Goal: Task Accomplishment & Management: Manage account settings

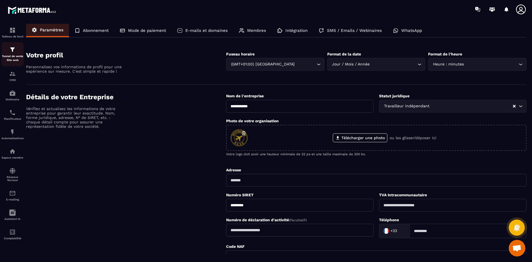
click at [16, 57] on p "Tunnel de vente Site web" at bounding box center [12, 58] width 22 height 8
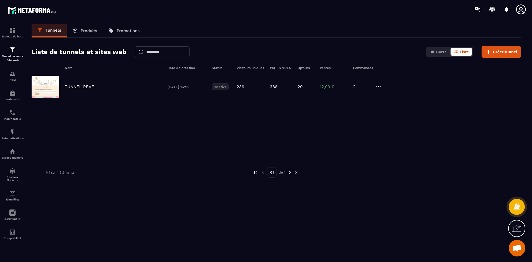
click at [83, 31] on p "Produits" at bounding box center [89, 30] width 17 height 5
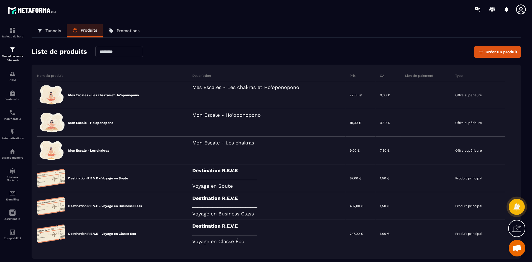
click at [126, 33] on p "Promotions" at bounding box center [128, 30] width 23 height 5
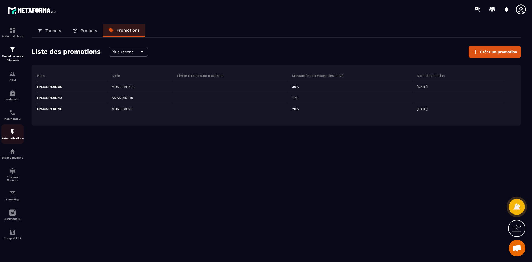
click at [16, 131] on div "Automatisations" at bounding box center [12, 134] width 22 height 11
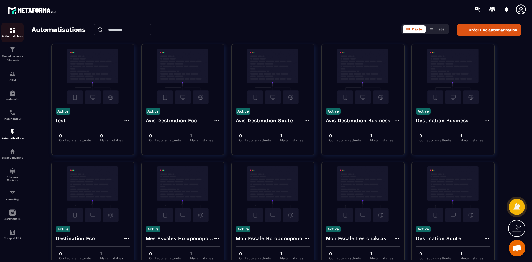
click at [16, 35] on p "Tableau de bord" at bounding box center [12, 36] width 22 height 3
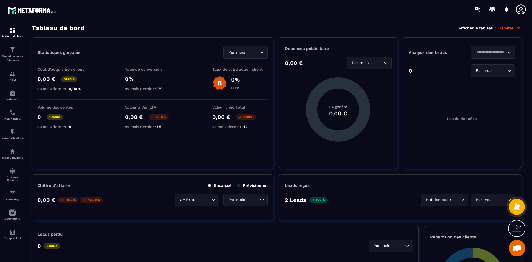
click at [521, 10] on icon at bounding box center [521, 9] width 10 height 10
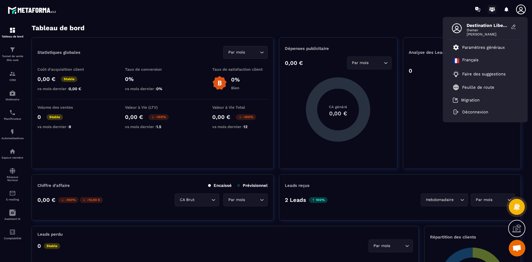
click at [493, 9] on icon at bounding box center [492, 9] width 9 height 9
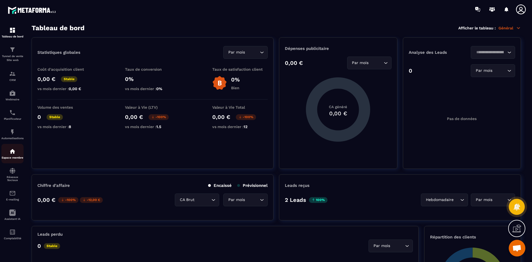
click at [13, 153] on img at bounding box center [12, 151] width 7 height 7
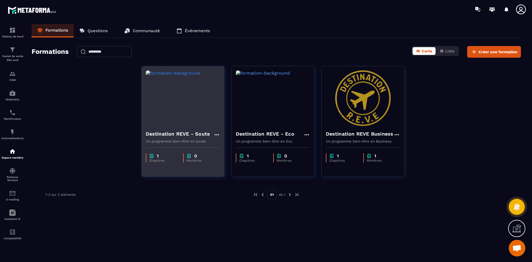
click at [216, 135] on icon at bounding box center [216, 134] width 7 height 7
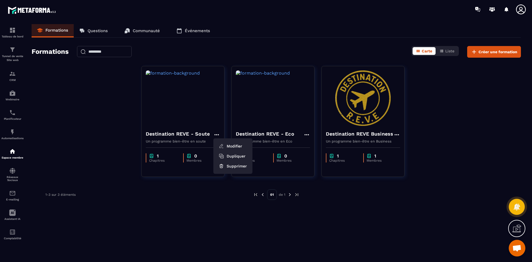
click at [114, 154] on div "Destination REVE - Soute Modifier Dupliquer Supprimer Un programme bien-être en…" at bounding box center [277, 125] width 490 height 118
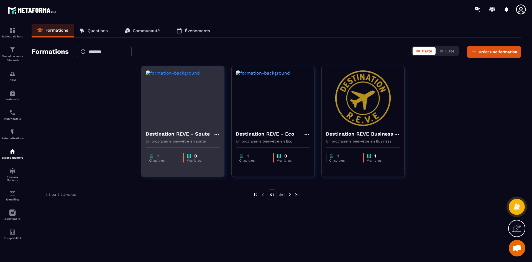
click at [180, 137] on h4 "Destination REVE - Soute" at bounding box center [178, 134] width 64 height 8
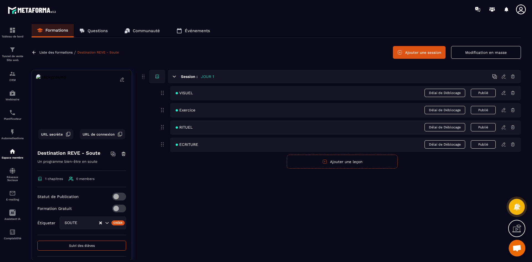
click at [514, 78] on icon at bounding box center [513, 76] width 5 height 5
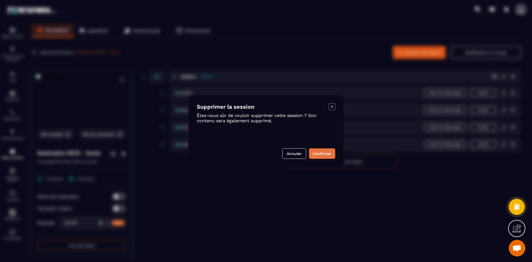
click at [329, 152] on button "Confirmer" at bounding box center [322, 153] width 26 height 11
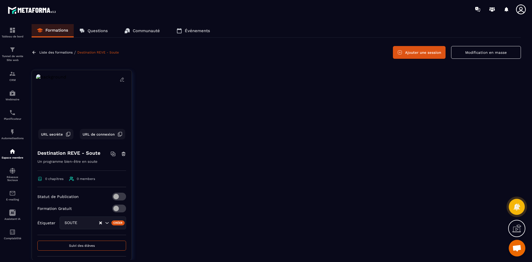
click at [120, 80] on icon at bounding box center [122, 79] width 5 height 5
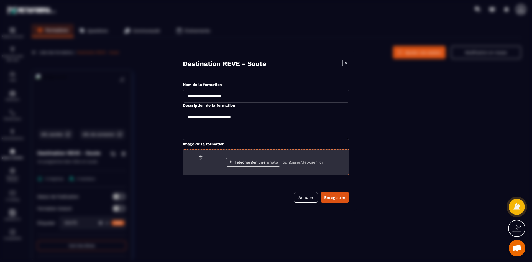
click at [253, 161] on label "Télécharger une photo" at bounding box center [253, 162] width 55 height 9
click at [0, 0] on input "Télécharger une photo" at bounding box center [0, 0] width 0 height 0
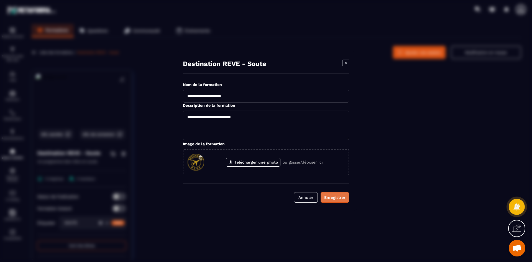
click at [334, 198] on div "Enregistrer" at bounding box center [334, 198] width 21 height 6
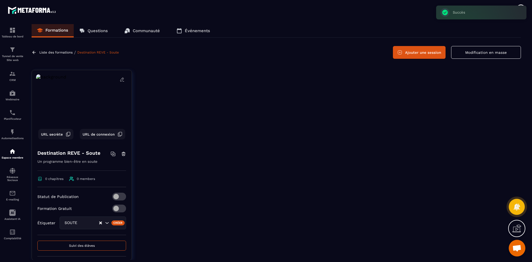
click at [120, 77] on icon at bounding box center [122, 79] width 5 height 5
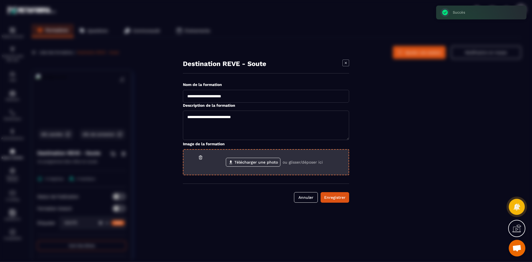
click at [274, 167] on div "Télécharger une photo ou glisser/déposer ici" at bounding box center [266, 162] width 166 height 26
click at [274, 165] on label "Télécharger une photo" at bounding box center [253, 162] width 55 height 9
click at [0, 0] on input "Télécharger une photo" at bounding box center [0, 0] width 0 height 0
click at [200, 157] on icon "Modal window" at bounding box center [200, 157] width 5 height 5
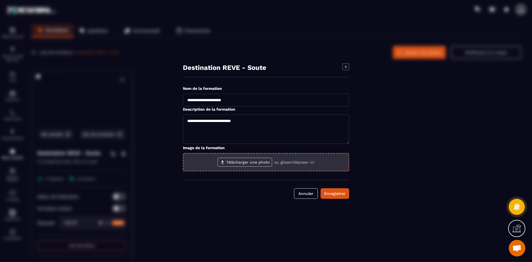
click at [254, 163] on label "Télécharger une photo" at bounding box center [245, 162] width 55 height 9
click at [0, 0] on input "Télécharger une photo" at bounding box center [0, 0] width 0 height 0
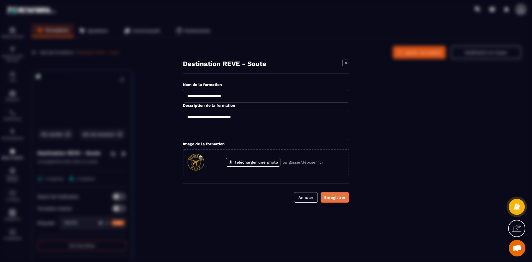
click at [331, 196] on div "Enregistrer" at bounding box center [334, 198] width 21 height 6
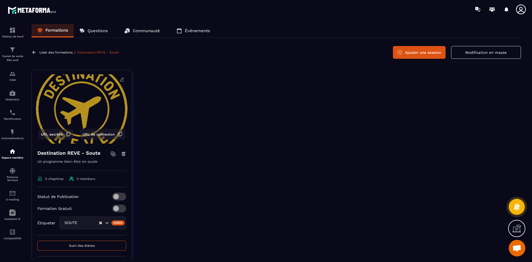
click at [115, 197] on span at bounding box center [119, 197] width 14 height 8
click at [420, 52] on button "Ajouter une session" at bounding box center [419, 52] width 53 height 13
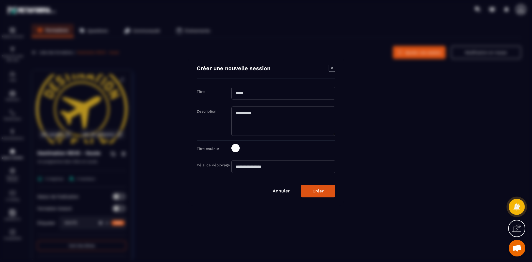
click at [241, 93] on input "Modal window" at bounding box center [283, 93] width 104 height 13
click at [274, 94] on input "**********" at bounding box center [283, 93] width 104 height 13
click at [263, 112] on textarea "Modal window" at bounding box center [283, 120] width 104 height 29
drag, startPoint x: 272, startPoint y: 93, endPoint x: 325, endPoint y: 93, distance: 52.7
click at [325, 93] on input "**********" at bounding box center [283, 93] width 104 height 13
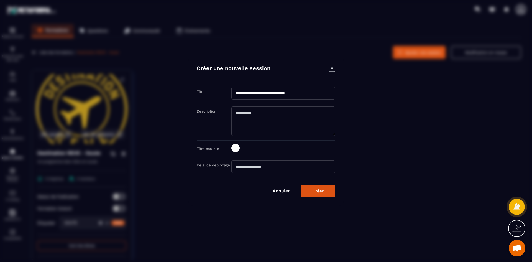
type input "**********"
click at [251, 114] on textarea "Modal window" at bounding box center [283, 120] width 104 height 29
type textarea "**********"
click at [238, 146] on span "Modal window" at bounding box center [235, 148] width 8 height 8
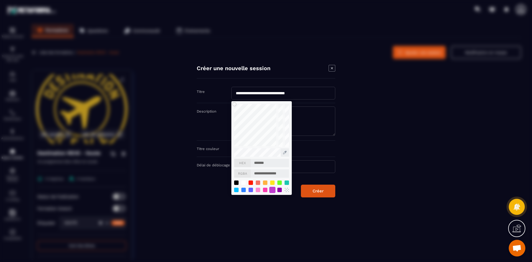
click at [273, 191] on div "Modal window" at bounding box center [272, 190] width 6 height 6
type input "*******"
type input "**********"
click at [371, 168] on div "Modal window" at bounding box center [266, 131] width 532 height 262
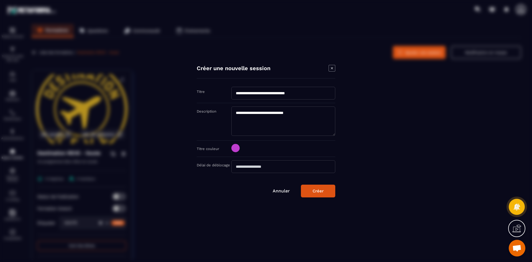
click at [251, 166] on input "Modal window" at bounding box center [283, 166] width 104 height 13
click at [239, 167] on input "Modal window" at bounding box center [283, 166] width 104 height 13
click at [239, 165] on input "Modal window" at bounding box center [283, 166] width 104 height 13
click at [279, 170] on input "Modal window" at bounding box center [283, 166] width 104 height 13
click at [257, 170] on input "Modal window" at bounding box center [283, 166] width 104 height 13
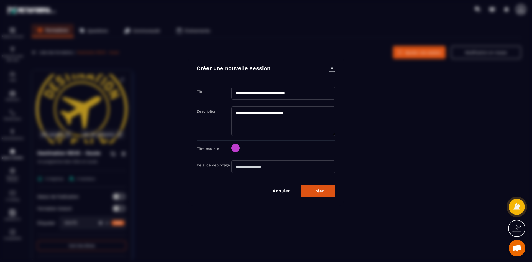
click at [249, 169] on input "Modal window" at bounding box center [283, 166] width 104 height 13
click at [248, 169] on input "Modal window" at bounding box center [283, 166] width 104 height 13
drag, startPoint x: 248, startPoint y: 169, endPoint x: 234, endPoint y: 165, distance: 14.3
click at [244, 168] on input "Modal window" at bounding box center [283, 166] width 104 height 13
type input "*"
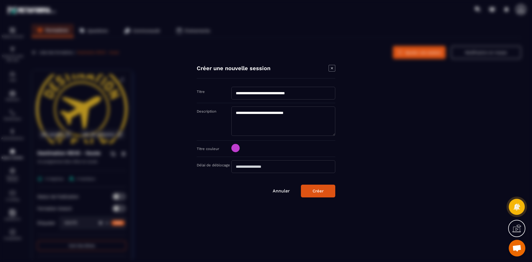
click at [390, 169] on div "Modal window" at bounding box center [266, 131] width 532 height 262
click at [320, 193] on div "Créer" at bounding box center [318, 190] width 11 height 5
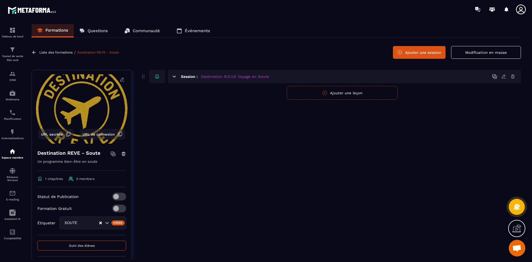
click at [358, 94] on button "Ajouter une leçon" at bounding box center [342, 93] width 111 height 14
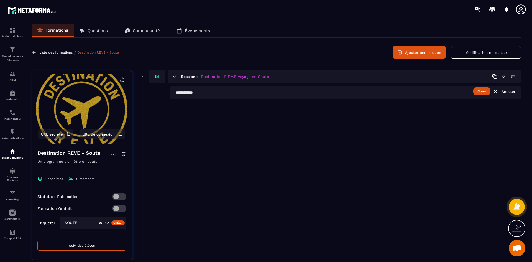
click at [481, 91] on button "Créer" at bounding box center [481, 91] width 17 height 8
click at [197, 93] on input "text" at bounding box center [345, 92] width 351 height 13
type input "*"
click at [211, 92] on input "**********" at bounding box center [345, 92] width 351 height 13
click at [210, 95] on input "**********" at bounding box center [345, 92] width 351 height 13
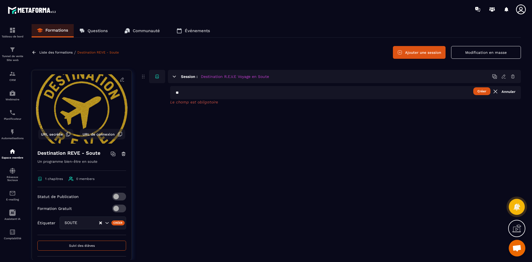
type input "*"
type input "**********"
click at [480, 93] on button "Créer" at bounding box center [481, 91] width 17 height 8
click at [189, 93] on span "Carnet de voyage" at bounding box center [194, 93] width 37 height 4
click at [503, 93] on icon at bounding box center [503, 92] width 5 height 5
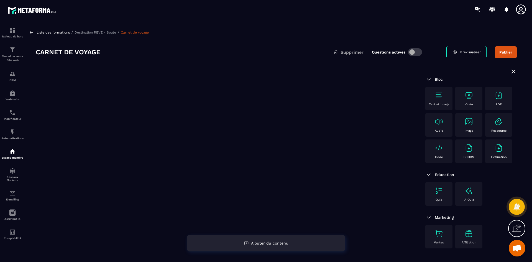
click at [260, 244] on span "Ajouter du contenu" at bounding box center [269, 243] width 37 height 4
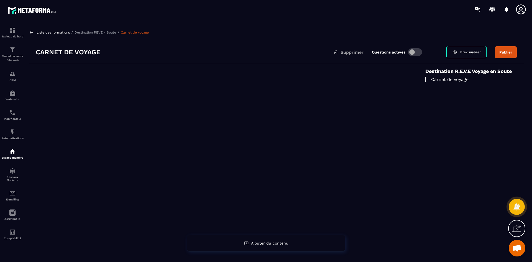
drag, startPoint x: 131, startPoint y: 144, endPoint x: 118, endPoint y: 130, distance: 19.2
click at [130, 143] on div at bounding box center [224, 177] width 390 height 226
click at [31, 34] on icon at bounding box center [31, 32] width 5 height 5
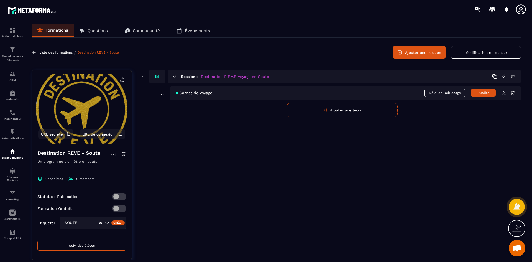
click at [202, 93] on span "Carnet de voyage" at bounding box center [194, 93] width 37 height 4
click at [504, 92] on icon at bounding box center [503, 92] width 5 height 5
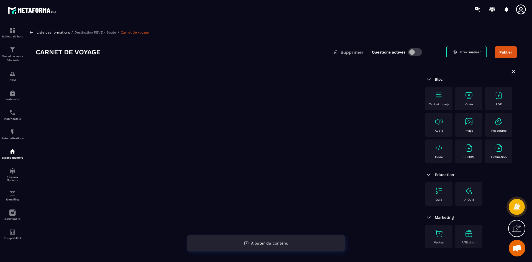
click at [262, 241] on span "Ajouter du contenu" at bounding box center [269, 243] width 37 height 4
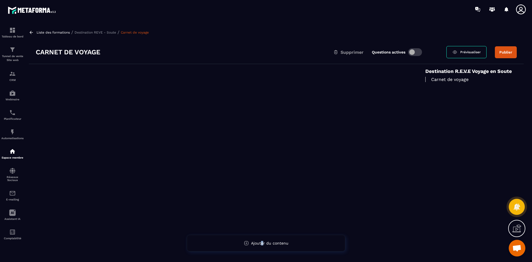
click at [445, 81] on p "Carnet de voyage" at bounding box center [470, 79] width 91 height 5
click at [445, 80] on p "Carnet de voyage" at bounding box center [470, 79] width 91 height 5
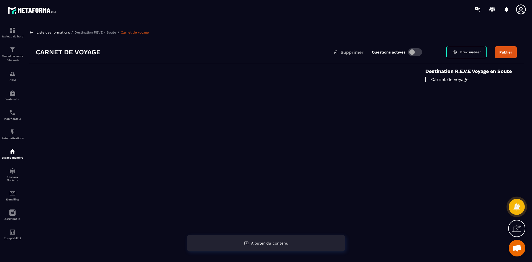
click at [257, 241] on span "Ajouter du contenu" at bounding box center [269, 243] width 37 height 4
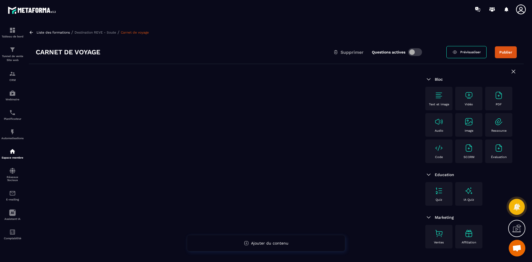
click at [113, 106] on div at bounding box center [224, 177] width 390 height 226
click at [481, 49] on link "Prévisualiser" at bounding box center [467, 52] width 40 height 12
click at [355, 93] on div at bounding box center [224, 177] width 390 height 226
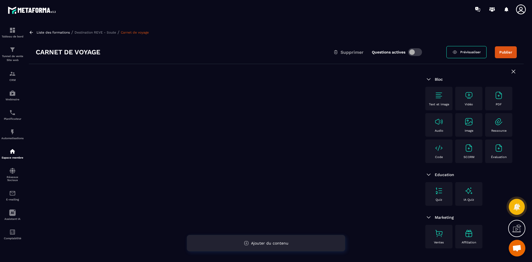
click at [260, 243] on span "Ajouter du contenu" at bounding box center [269, 243] width 37 height 4
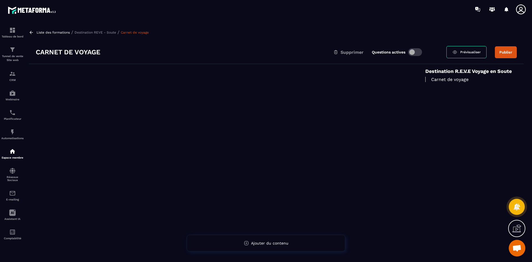
click at [447, 78] on p "Carnet de voyage" at bounding box center [470, 79] width 91 height 5
click at [91, 30] on p "Destination REVE - Soute" at bounding box center [96, 32] width 42 height 4
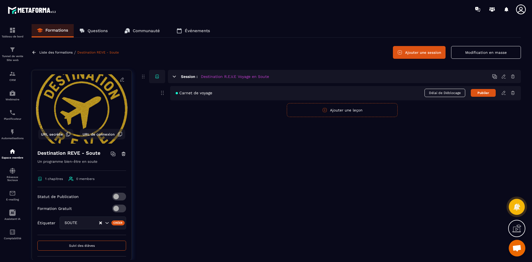
click at [504, 75] on icon at bounding box center [503, 76] width 5 height 5
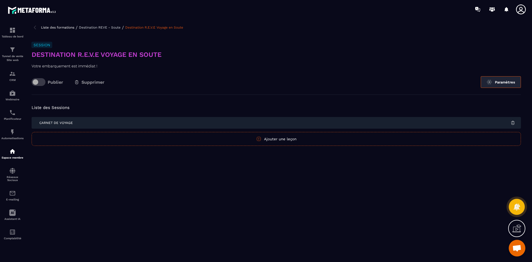
click at [499, 85] on button "Paramètres" at bounding box center [501, 82] width 40 height 12
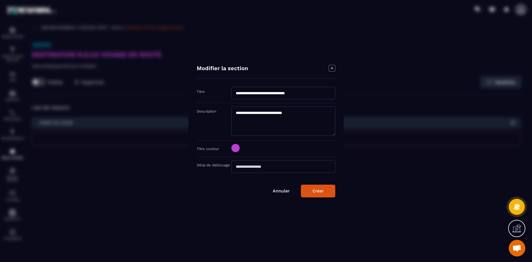
click at [278, 191] on link "Annuler" at bounding box center [281, 190] width 17 height 5
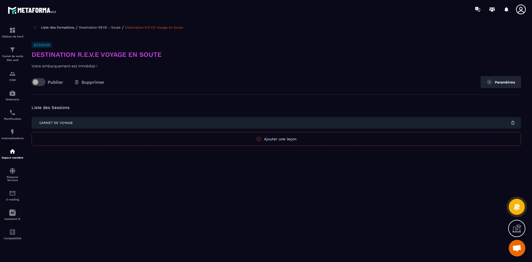
click at [37, 29] on img at bounding box center [35, 27] width 7 height 7
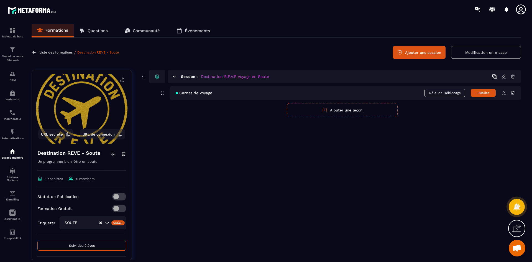
click at [503, 94] on icon at bounding box center [503, 92] width 5 height 5
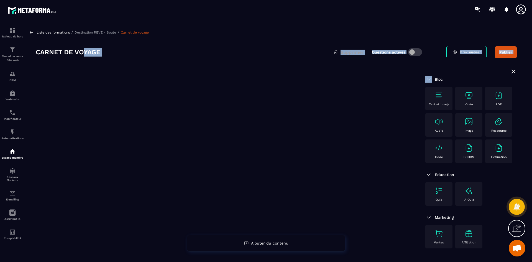
drag, startPoint x: 73, startPoint y: 65, endPoint x: 113, endPoint y: 42, distance: 46.1
click at [91, 49] on section "Carnet de voyage Supprimer Questions actives Prévisualiser Publier Bloc Text et…" at bounding box center [276, 164] width 495 height 249
click at [47, 32] on p "Liste des formations" at bounding box center [53, 32] width 33 height 4
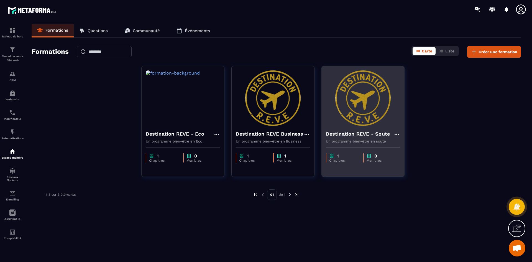
click at [397, 133] on icon at bounding box center [397, 134] width 7 height 7
click at [405, 147] on button "Modifier" at bounding box center [413, 146] width 35 height 10
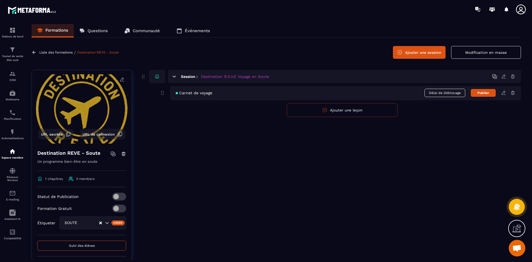
click at [113, 194] on span at bounding box center [119, 197] width 14 height 8
click at [504, 92] on icon at bounding box center [503, 92] width 5 height 5
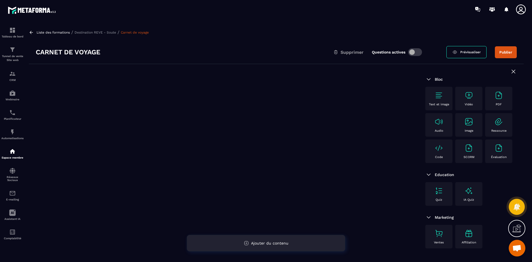
click at [248, 244] on icon at bounding box center [246, 243] width 5 height 5
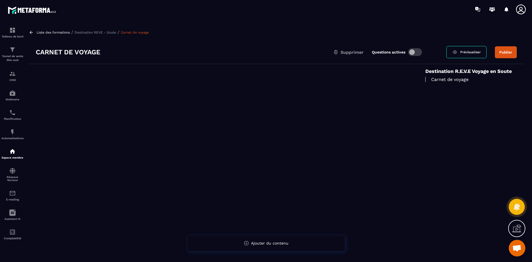
click at [450, 78] on p "Carnet de voyage" at bounding box center [470, 79] width 91 height 5
click at [188, 98] on div at bounding box center [224, 177] width 390 height 226
click at [169, 116] on div at bounding box center [224, 177] width 390 height 226
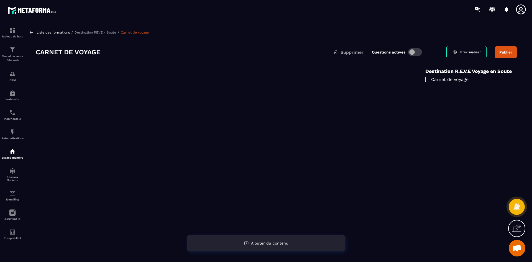
click at [255, 249] on div "Ajouter du contenu" at bounding box center [266, 243] width 159 height 17
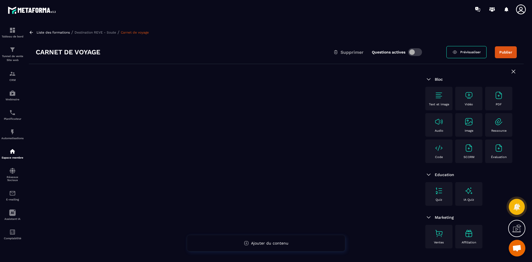
drag, startPoint x: 73, startPoint y: 84, endPoint x: 134, endPoint y: 64, distance: 64.0
click at [106, 65] on div at bounding box center [224, 177] width 390 height 226
click at [29, 32] on icon at bounding box center [31, 32] width 5 height 5
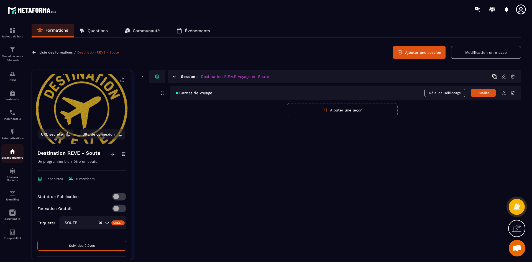
click at [10, 150] on img at bounding box center [12, 151] width 7 height 7
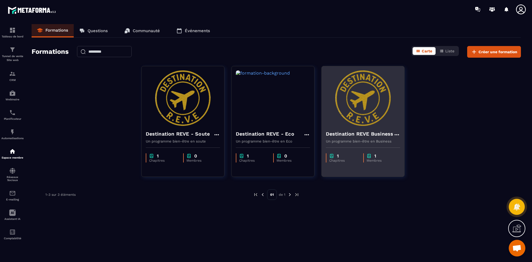
click at [370, 106] on img at bounding box center [363, 97] width 74 height 55
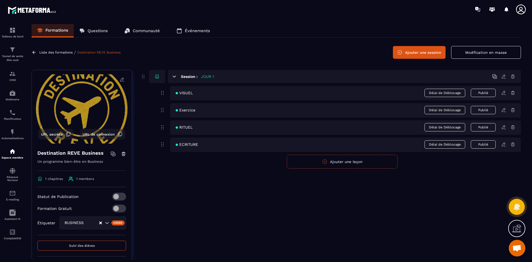
click at [505, 76] on icon at bounding box center [503, 76] width 5 height 5
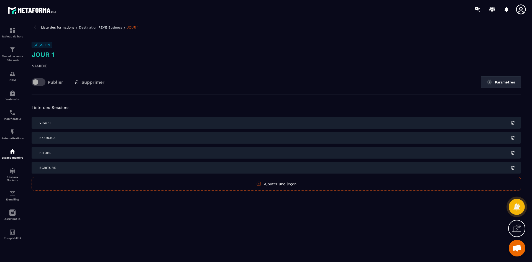
click at [113, 26] on p "Destination REVE Business" at bounding box center [100, 28] width 43 height 4
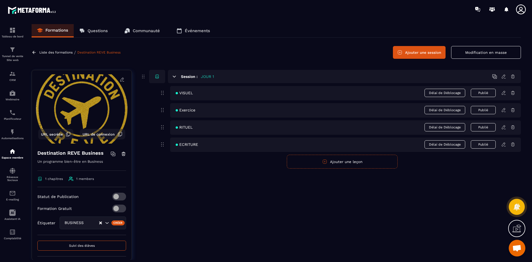
click at [503, 93] on icon at bounding box center [503, 92] width 5 height 5
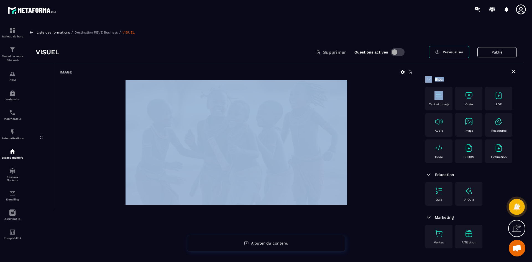
drag, startPoint x: 434, startPoint y: 95, endPoint x: 397, endPoint y: 105, distance: 37.5
click at [397, 106] on div "Image Bloc Text et image Vidéo PDF Audio Image Ressource Code SCORM Évaluation …" at bounding box center [276, 177] width 495 height 226
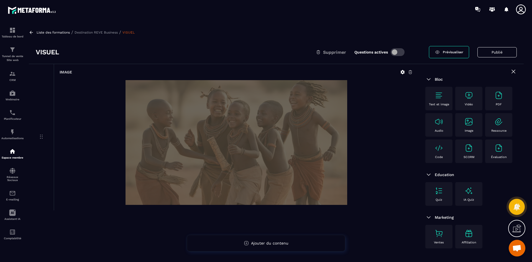
click at [376, 127] on div at bounding box center [236, 142] width 353 height 125
click at [402, 70] on icon at bounding box center [402, 72] width 5 height 5
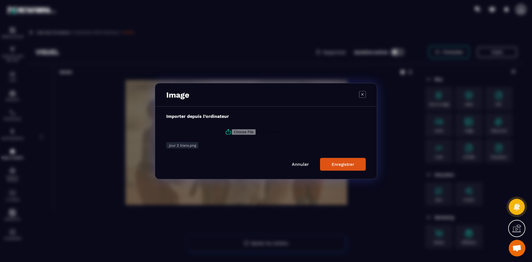
click at [364, 95] on icon "Modal window" at bounding box center [362, 94] width 7 height 7
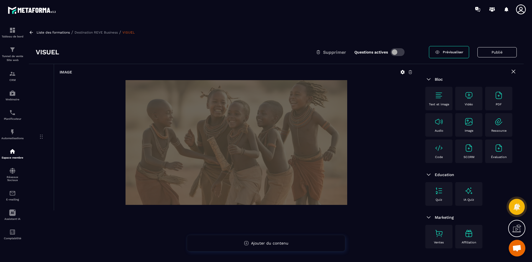
click at [375, 146] on div at bounding box center [236, 142] width 353 height 125
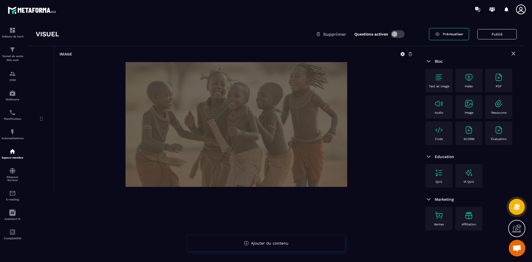
scroll to position [36, 0]
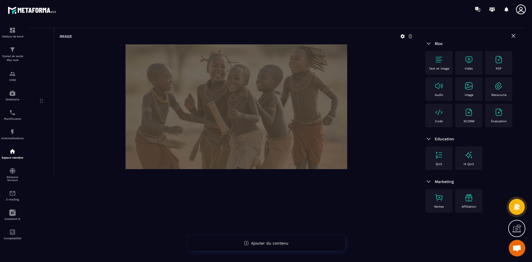
click at [254, 217] on div "Image" at bounding box center [224, 141] width 390 height 226
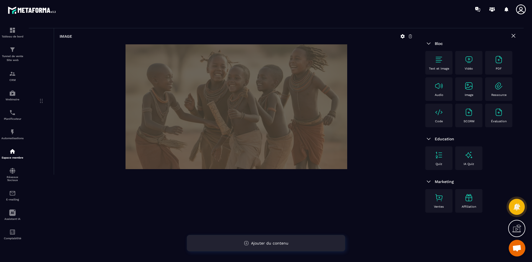
click at [278, 245] on span "Ajouter du contenu" at bounding box center [269, 243] width 37 height 4
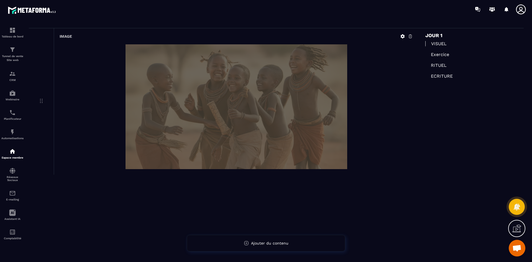
click at [440, 55] on p "Exercice" at bounding box center [470, 54] width 91 height 5
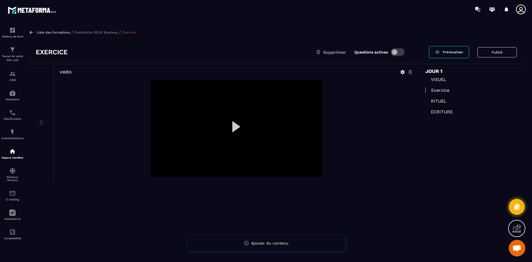
click at [441, 101] on p "RITUEL" at bounding box center [470, 100] width 91 height 5
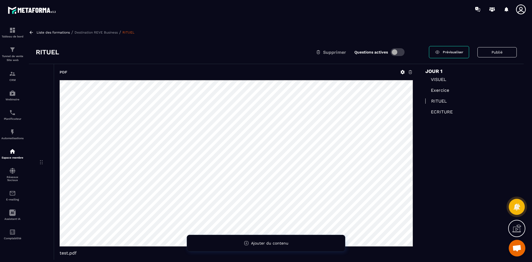
click at [445, 112] on p "ECRITURE" at bounding box center [470, 111] width 91 height 5
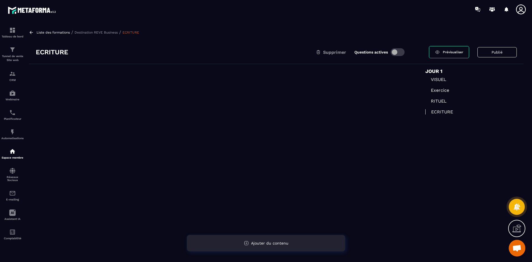
click at [268, 243] on span "Ajouter du contenu" at bounding box center [269, 243] width 37 height 4
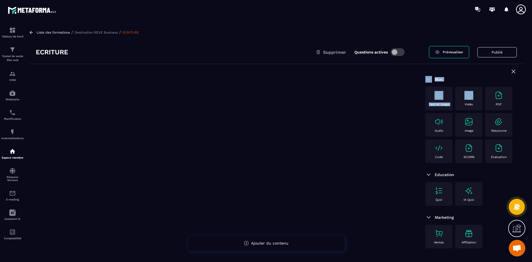
drag, startPoint x: 474, startPoint y: 92, endPoint x: 336, endPoint y: 124, distance: 141.7
click at [336, 124] on div "Bloc Text et image Vidéo PDF Audio Image Ressource Code SCORM Évaluation Educat…" at bounding box center [276, 177] width 495 height 226
